Goal: Use online tool/utility: Use online tool/utility

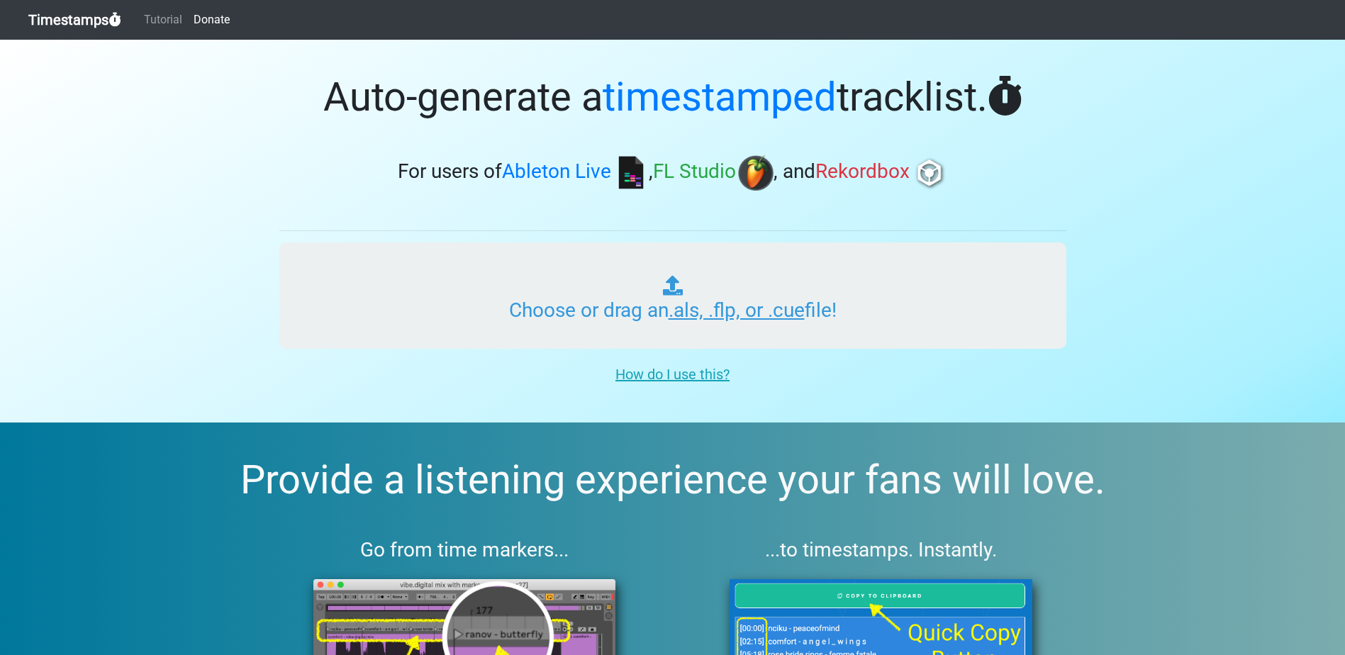
click at [716, 310] on input "Choose or drag an .als, .flp, or .cue file!" at bounding box center [672, 296] width 787 height 106
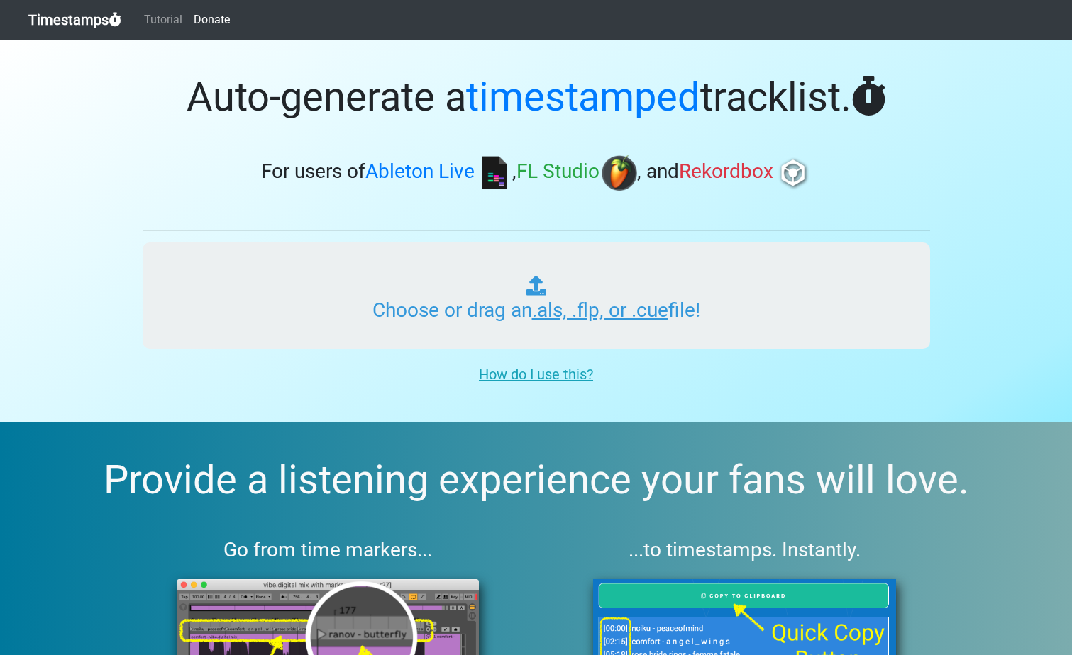
type input "C:\fakepath\01 A Different Deep Vol.7.cue"
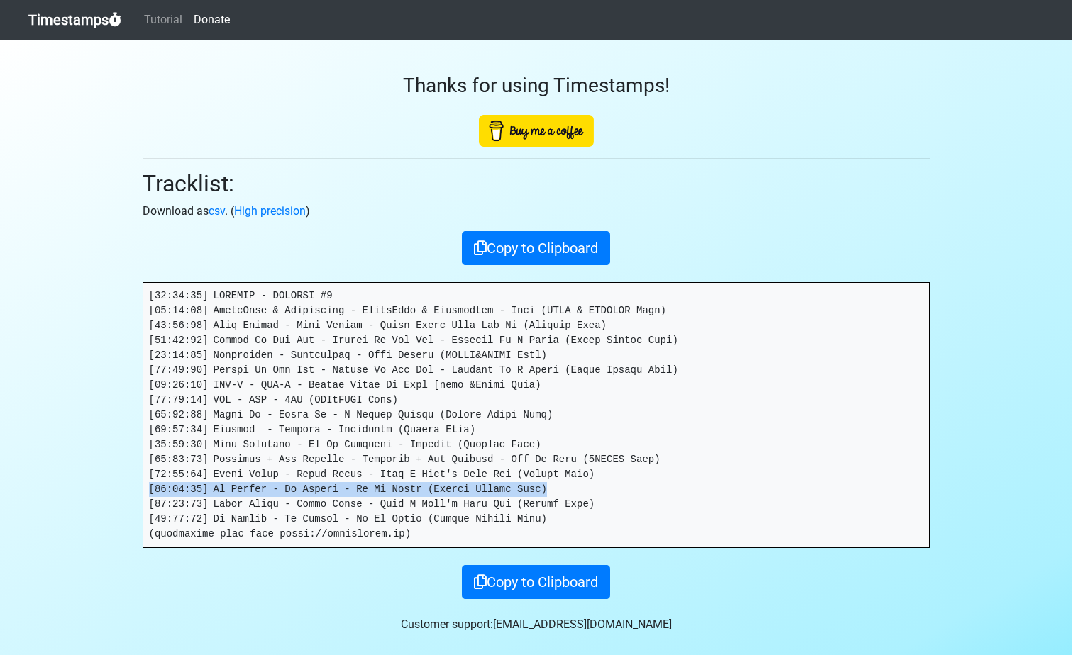
drag, startPoint x: 514, startPoint y: 488, endPoint x: 138, endPoint y: 496, distance: 375.9
click at [138, 496] on div "Thanks for using Timestamps! Tracklist: Download as csv . ( High precision ) Co…" at bounding box center [536, 320] width 808 height 560
